Goal: Information Seeking & Learning: Understand process/instructions

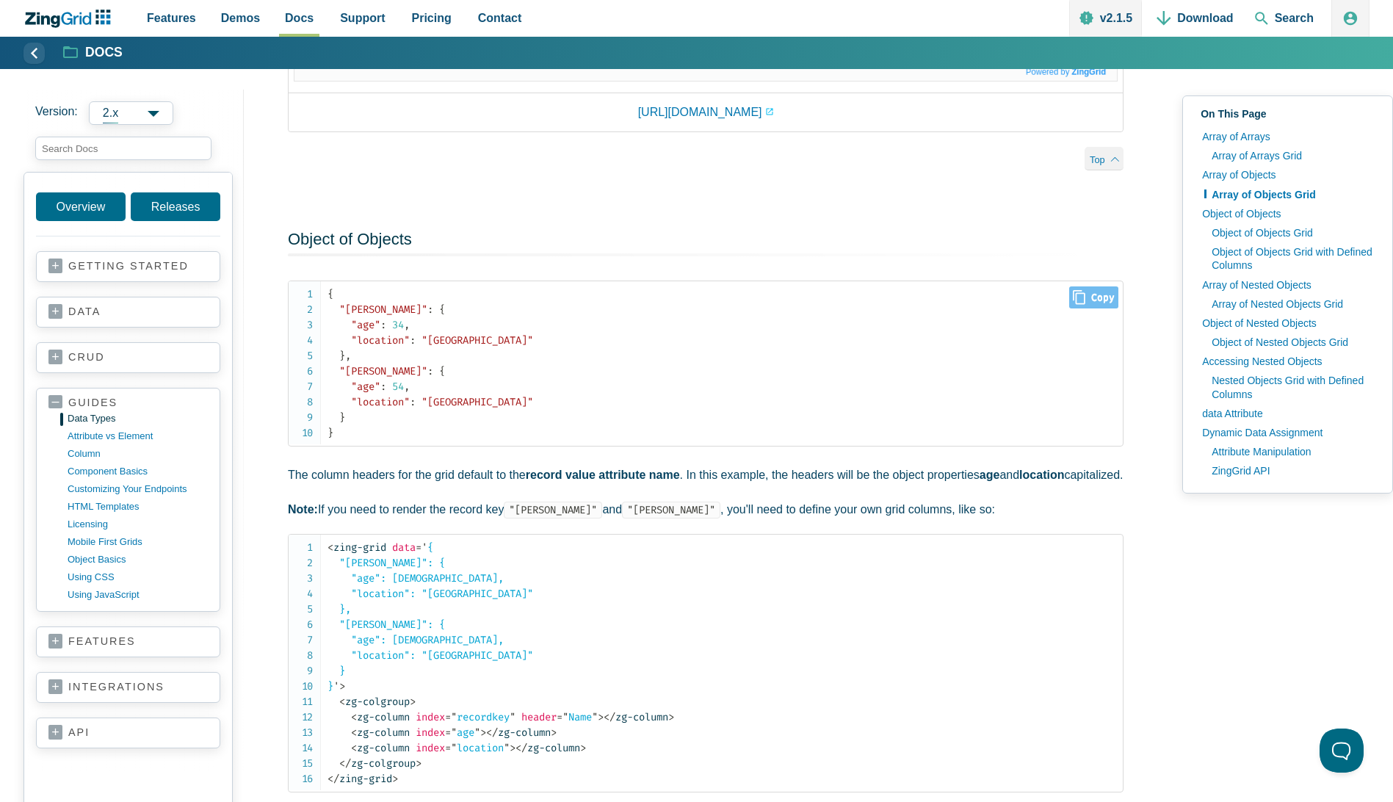
scroll to position [1836, 0]
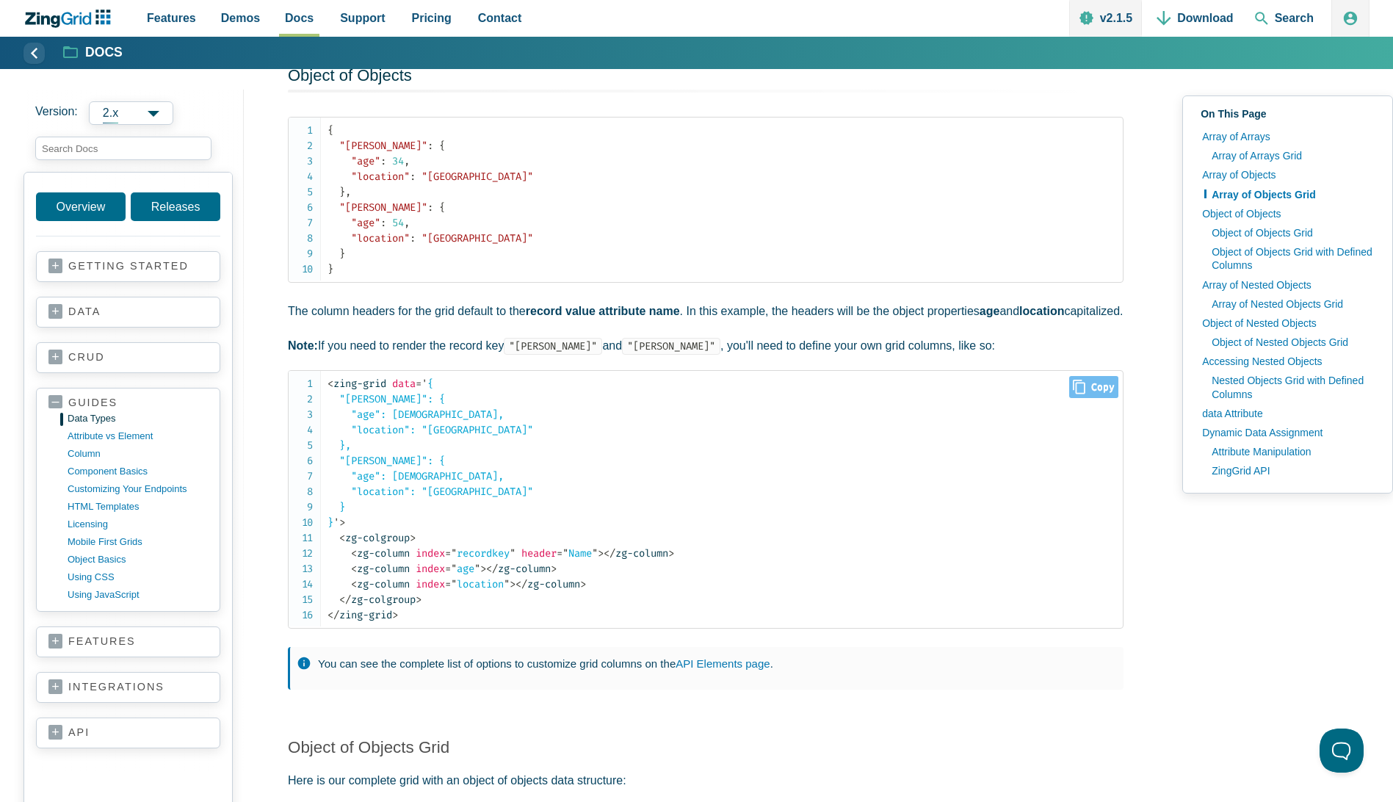
click at [485, 560] on span "= " recordkey "" at bounding box center [480, 553] width 70 height 12
click at [506, 590] on span "= " location "" at bounding box center [477, 584] width 65 height 12
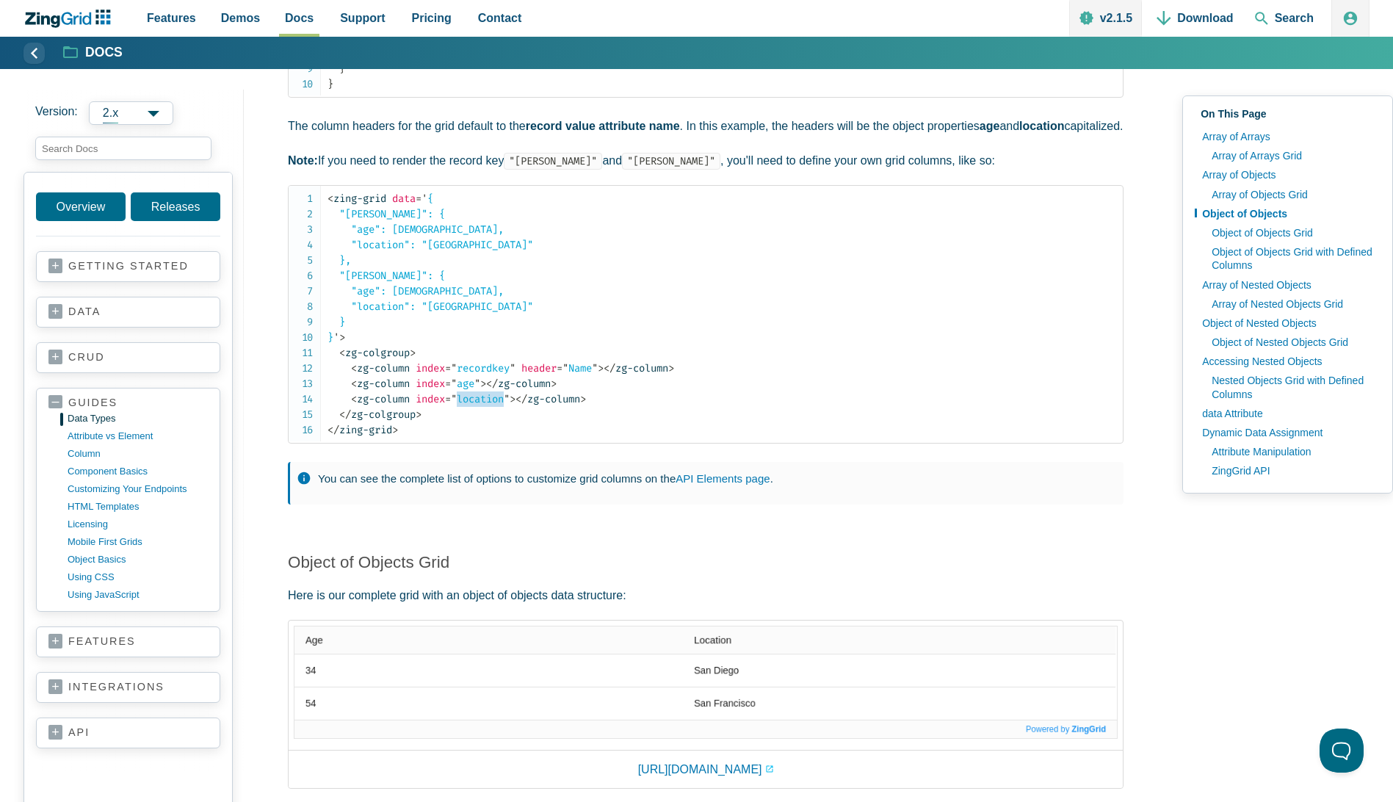
scroll to position [1909, 0]
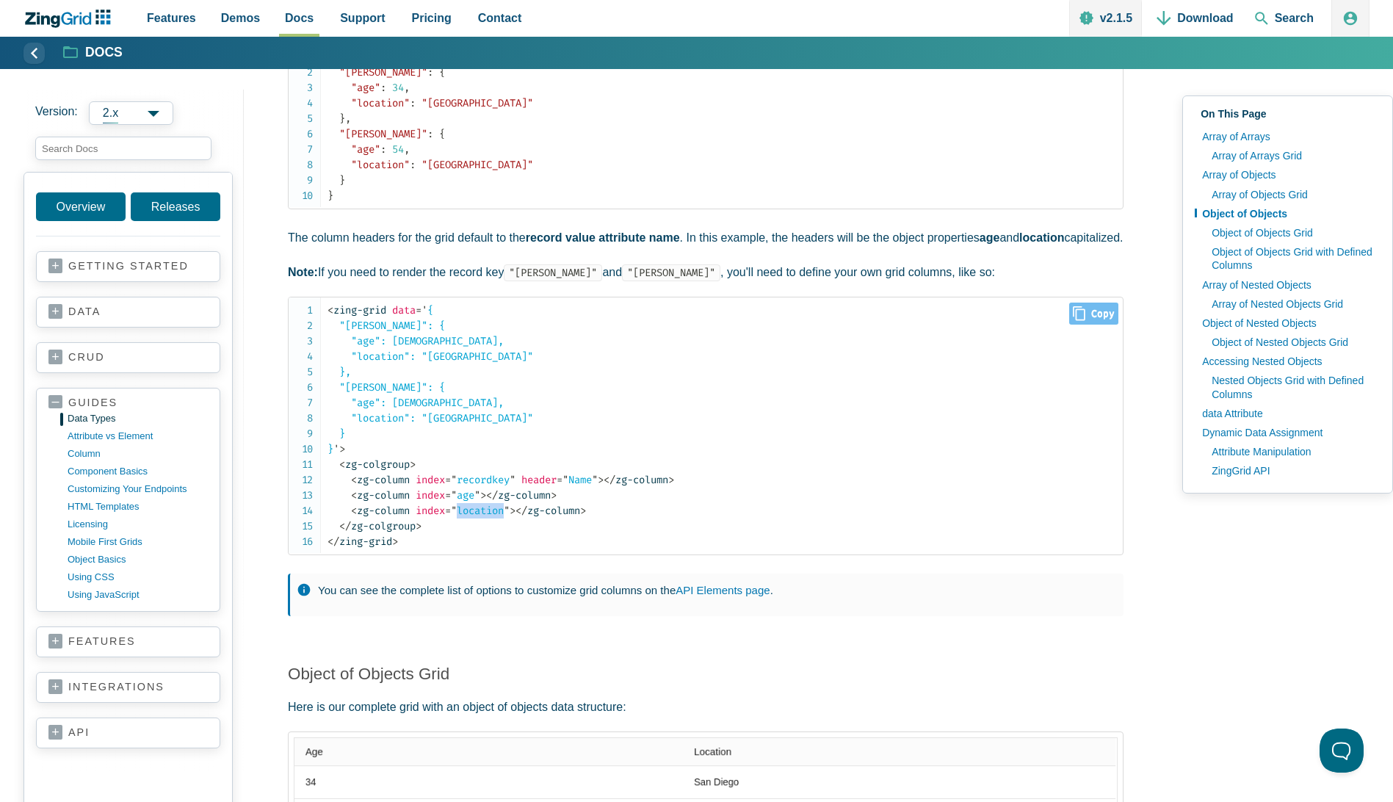
click at [475, 517] on span "= " location "" at bounding box center [477, 510] width 65 height 12
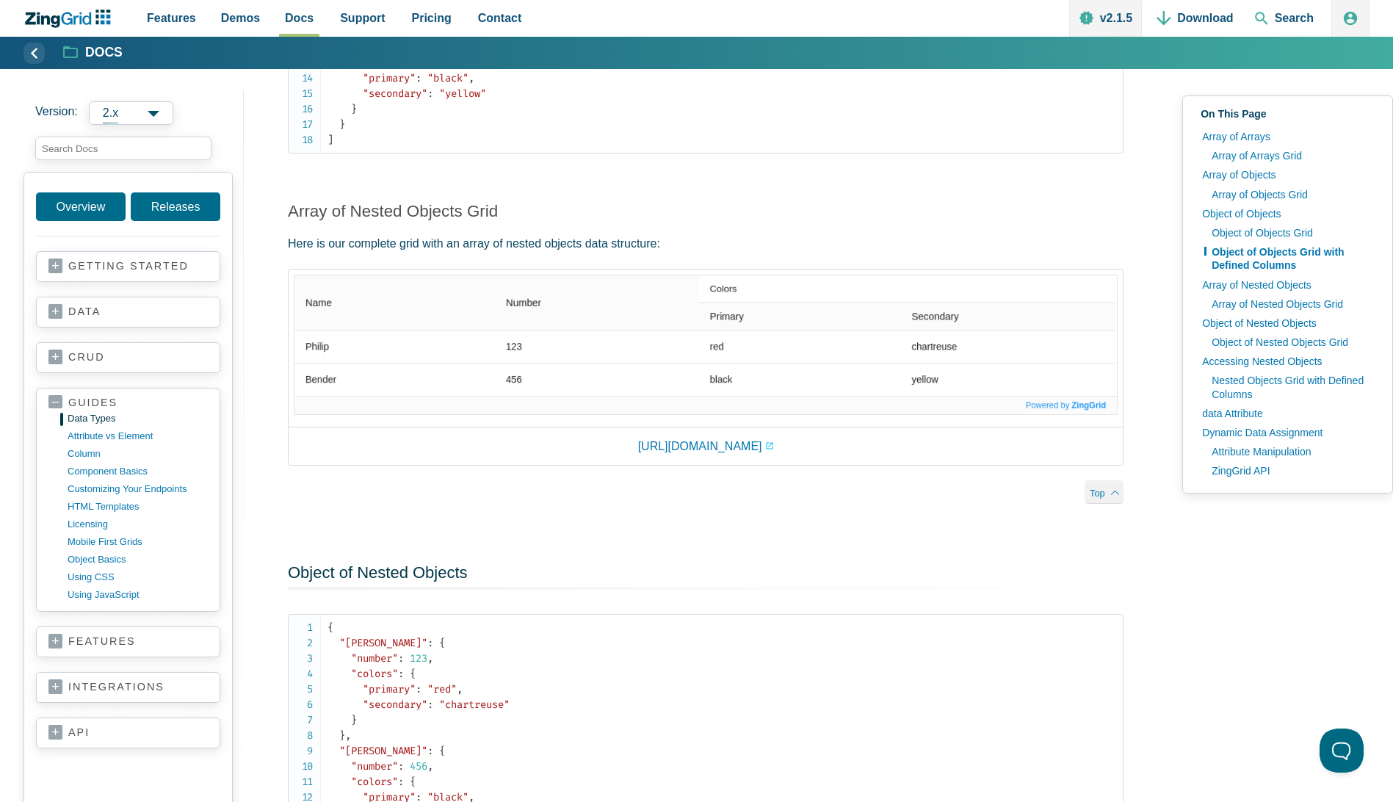
scroll to position [3158, 0]
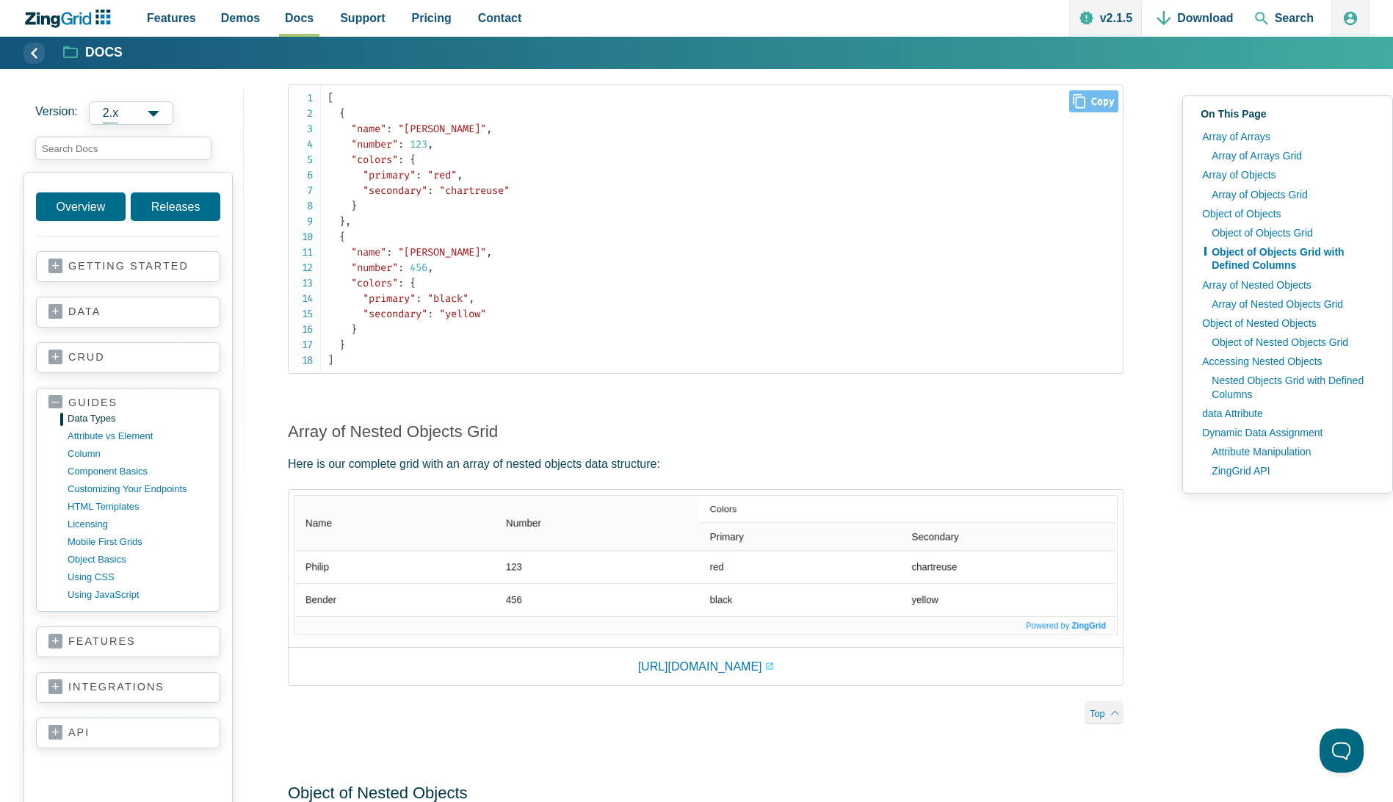
click at [396, 181] on span ""primary"" at bounding box center [389, 175] width 53 height 12
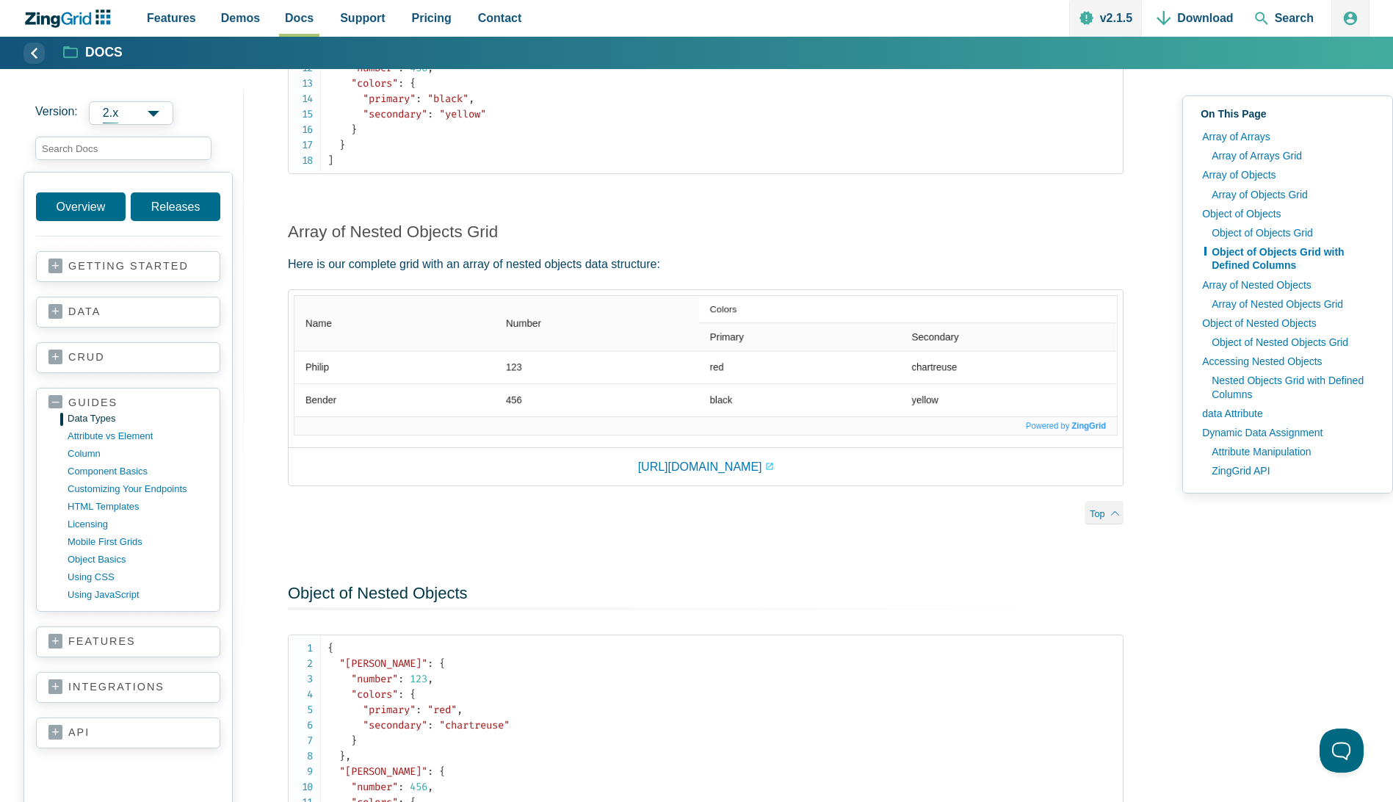
scroll to position [3378, 0]
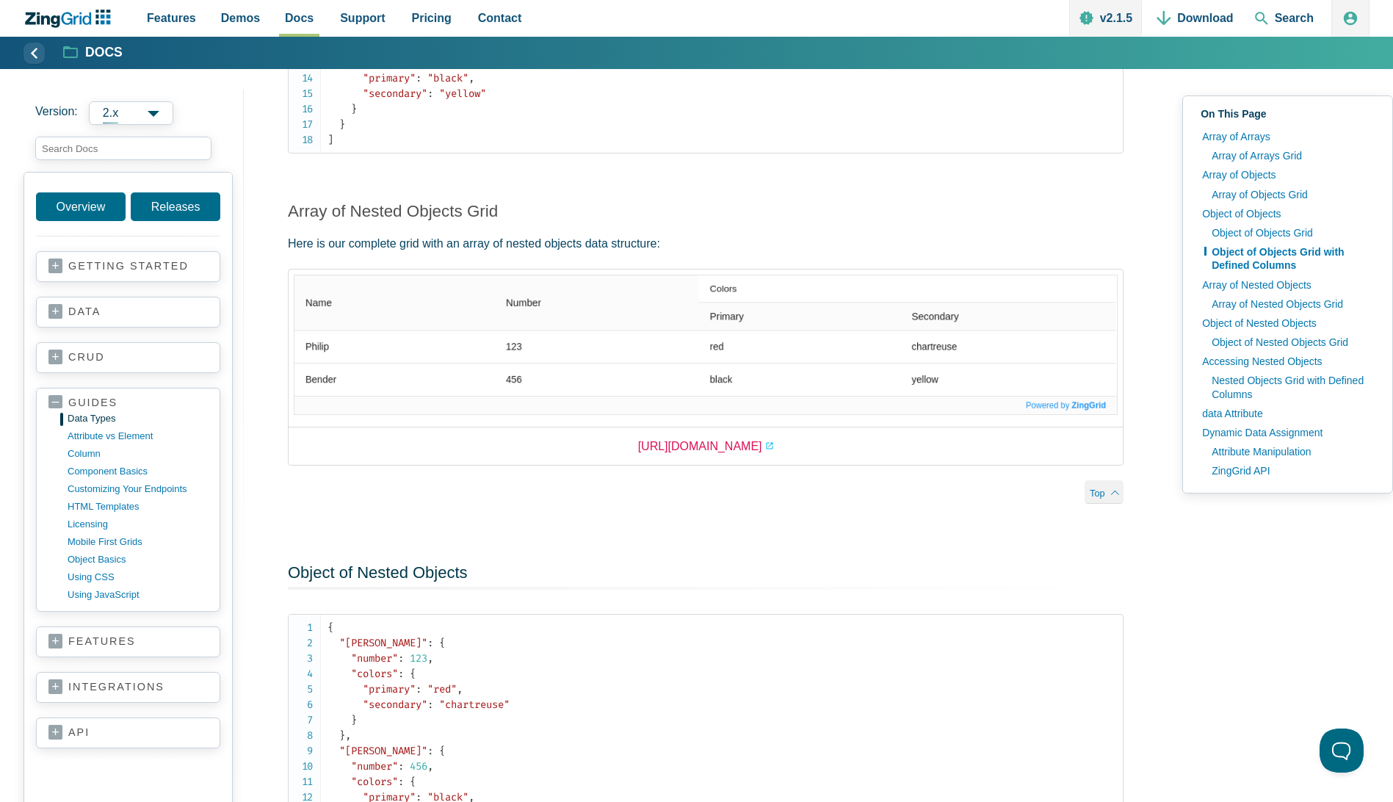
click at [715, 456] on link "https://app.zingsoft.com/demos/embed/Y9TR42B0" at bounding box center [706, 446] width 136 height 20
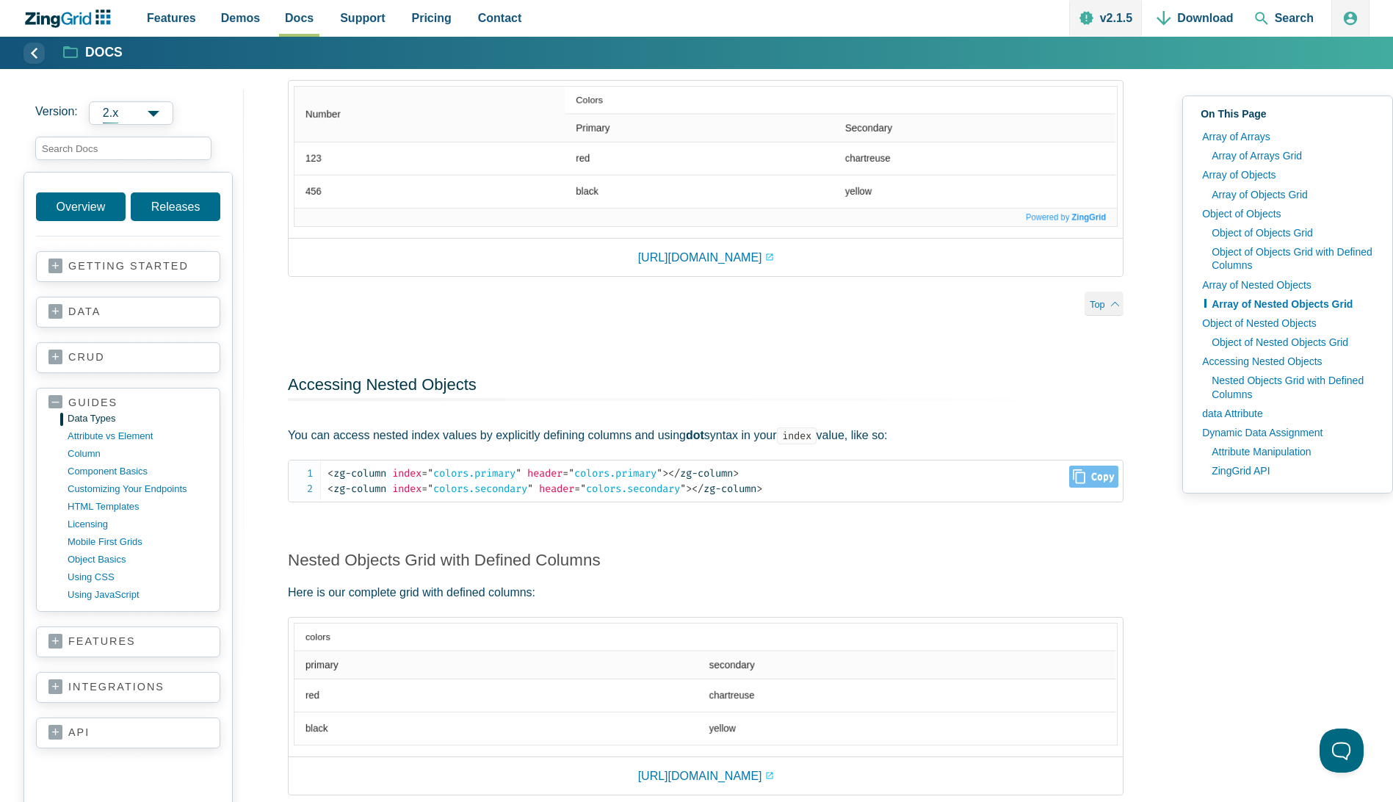
scroll to position [4259, 0]
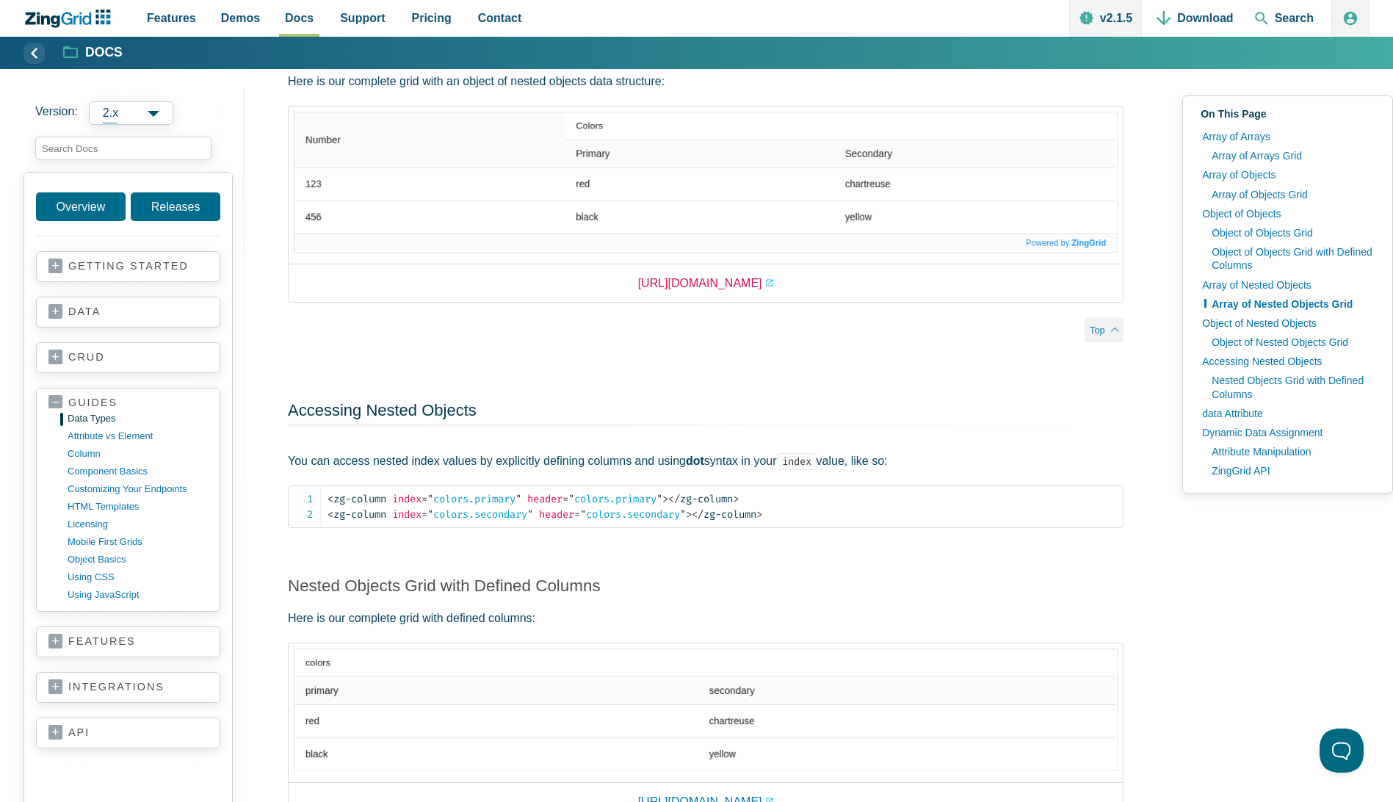
click at [739, 293] on link "https://app.zingsoft.com/demos/embed/MGC6Y12I" at bounding box center [706, 283] width 136 height 20
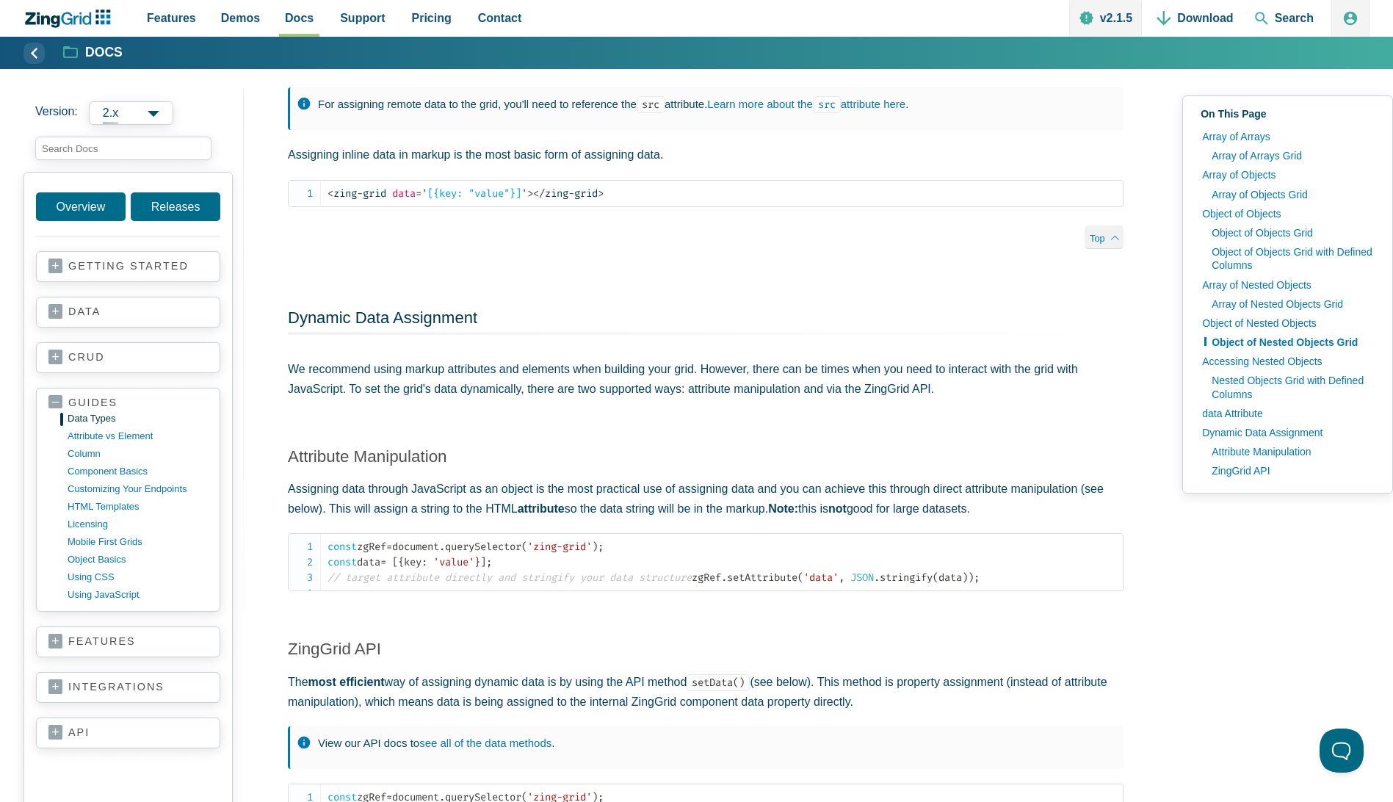
scroll to position [5361, 0]
